Goal: Transaction & Acquisition: Purchase product/service

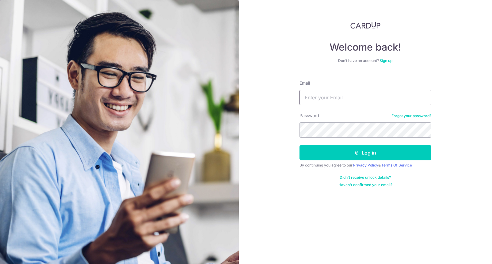
click at [354, 101] on input "Email" at bounding box center [366, 97] width 132 height 15
type input "alvin9000@hotmail.com"
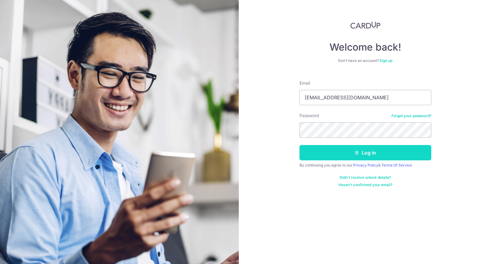
click at [353, 152] on button "Log in" at bounding box center [366, 152] width 132 height 15
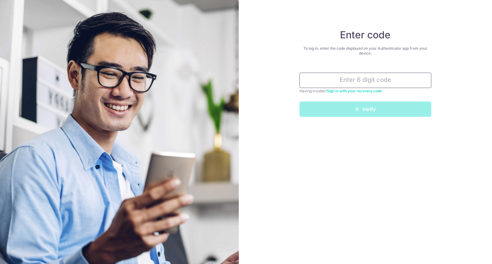
click at [373, 83] on input "text" at bounding box center [366, 80] width 132 height 15
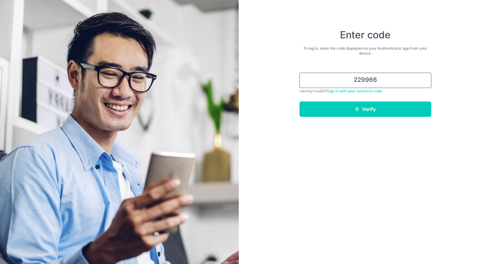
type input "229966"
click at [300, 101] on button "Verify" at bounding box center [366, 108] width 132 height 15
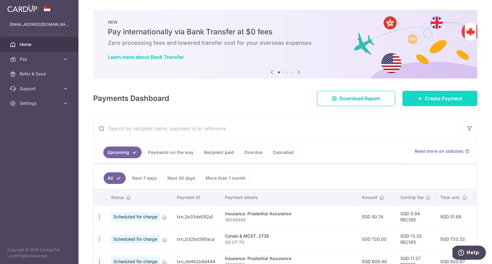
click at [440, 101] on span "Create Payment" at bounding box center [443, 98] width 37 height 7
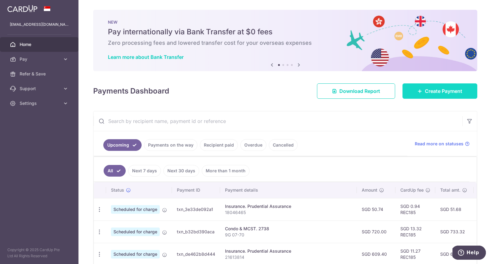
click at [429, 90] on span "Create Payment" at bounding box center [443, 90] width 37 height 7
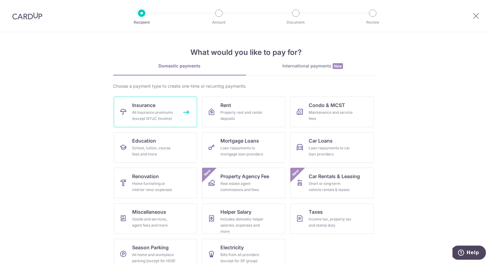
click at [177, 116] on link "Insurance All insurance premiums (except NTUC Income)" at bounding box center [155, 112] width 83 height 31
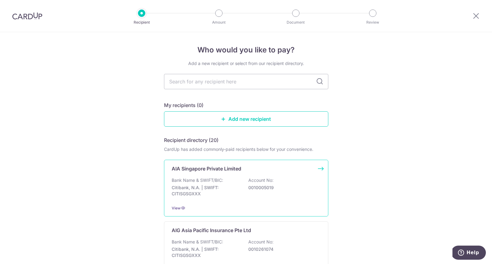
click at [226, 183] on div "Bank Name & SWIFT/BIC: Citibank, N.A. | SWIFT: CITISGSGXXX Account No: 00100050…" at bounding box center [246, 188] width 149 height 23
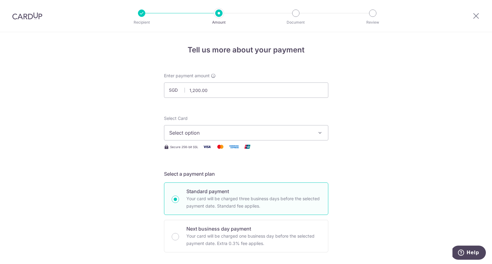
type input "1,200.00"
click at [215, 132] on span "Select option" at bounding box center [240, 132] width 143 height 7
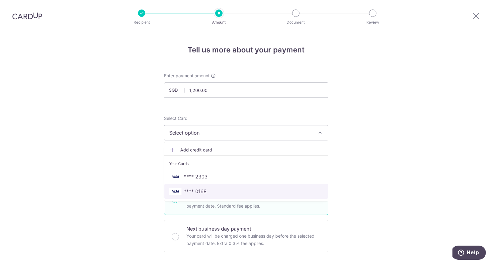
click at [204, 188] on span "**** 0168" at bounding box center [195, 191] width 23 height 7
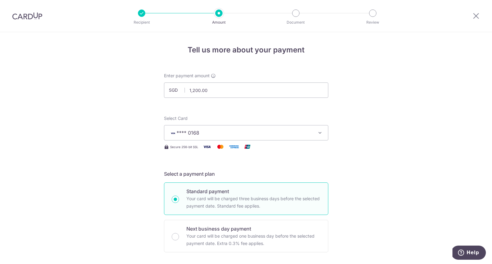
scroll to position [80, 0]
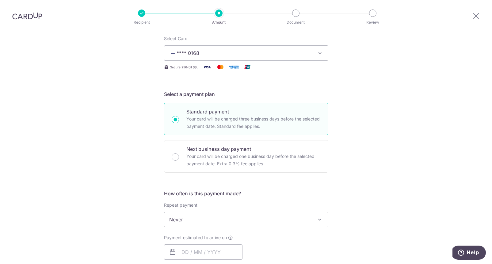
click at [201, 217] on span "Never" at bounding box center [246, 219] width 164 height 15
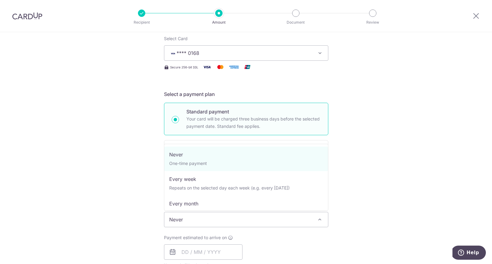
click at [124, 165] on div "Tell us more about your payment Enter payment amount SGD 1,200.00 1200.00 Selec…" at bounding box center [246, 229] width 492 height 555
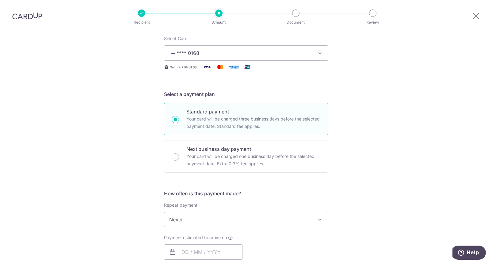
scroll to position [167, 0]
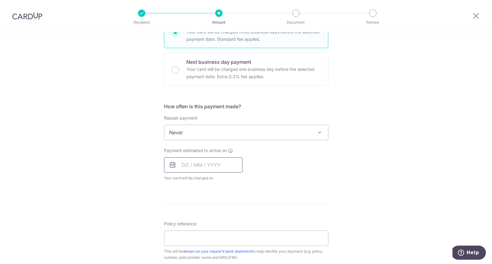
click at [195, 160] on input "text" at bounding box center [203, 164] width 78 height 15
click at [200, 246] on link "21" at bounding box center [201, 245] width 10 height 10
type input "[DATE]"
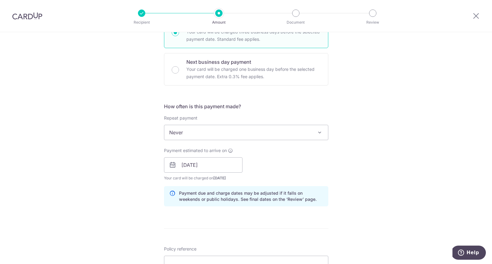
scroll to position [204, 0]
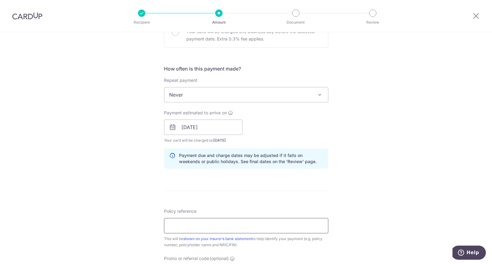
click at [245, 221] on input "Policy reference" at bounding box center [246, 225] width 164 height 15
paste input "OFF225"
drag, startPoint x: 194, startPoint y: 231, endPoint x: 146, endPoint y: 231, distance: 47.8
click at [146, 231] on div "Tell us more about your payment Enter payment amount SGD 1,200.00 1200.00 Selec…" at bounding box center [246, 118] width 492 height 580
drag, startPoint x: 192, startPoint y: 227, endPoint x: 150, endPoint y: 227, distance: 42.0
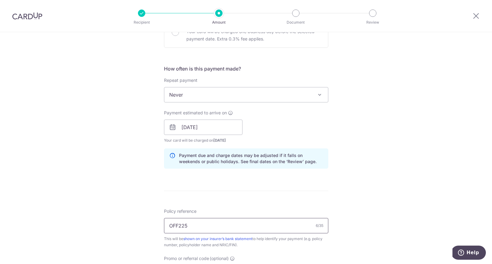
click at [150, 227] on div "Tell us more about your payment Enter payment amount SGD 1,200.00 1200.00 Selec…" at bounding box center [246, 118] width 492 height 580
type input "L110513380"
drag, startPoint x: 182, startPoint y: 225, endPoint x: 190, endPoint y: 225, distance: 7.4
click at [190, 225] on input "L110513380" at bounding box center [246, 225] width 164 height 15
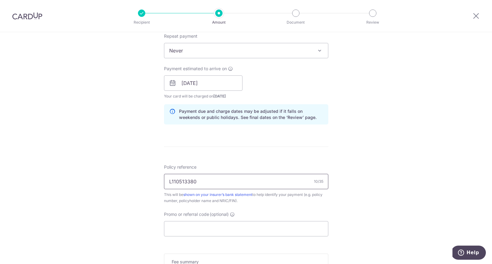
scroll to position [249, 0]
click at [273, 199] on div "This will be shown on your insurer’s bank statement to help identify your payme…" at bounding box center [246, 197] width 164 height 12
click at [238, 223] on input "Promo or referral code (optional)" at bounding box center [246, 228] width 164 height 15
paste input "OFF225"
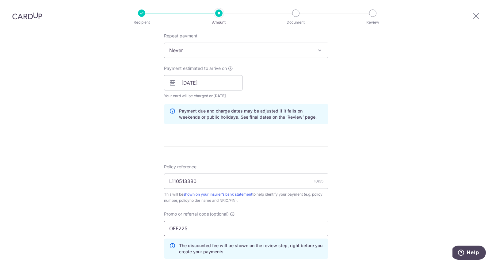
type input "OFF225"
click at [407, 165] on div "Tell us more about your payment Enter payment amount SGD 1,200.00 1200.00 Selec…" at bounding box center [246, 86] width 492 height 607
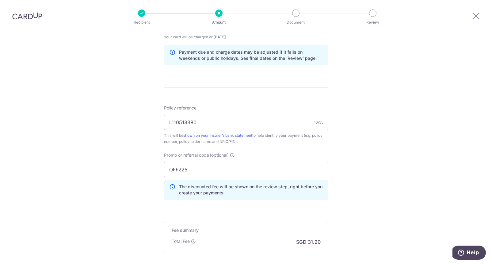
scroll to position [376, 0]
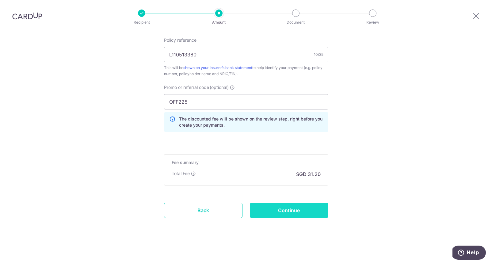
click at [304, 207] on input "Continue" at bounding box center [289, 210] width 78 height 15
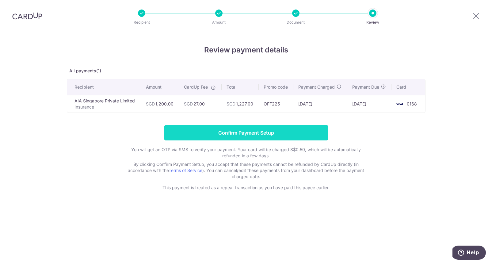
click at [243, 130] on input "Confirm Payment Setup" at bounding box center [246, 132] width 164 height 15
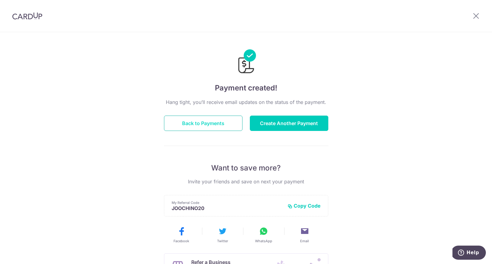
click at [220, 124] on button "Back to Payments" at bounding box center [203, 123] width 78 height 15
